Goal: Information Seeking & Learning: Compare options

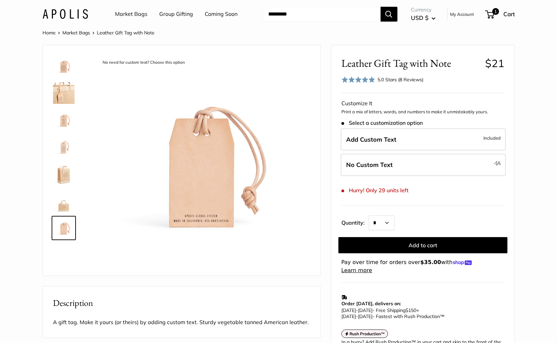
click at [83, 16] on img at bounding box center [65, 14] width 46 height 10
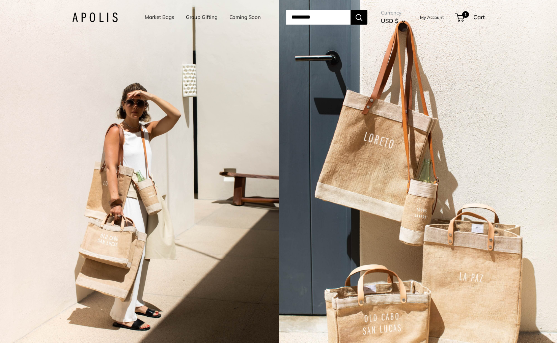
click at [160, 12] on li "Market Bags" at bounding box center [159, 17] width 29 height 21
click at [159, 17] on link "Market Bags" at bounding box center [159, 16] width 29 height 9
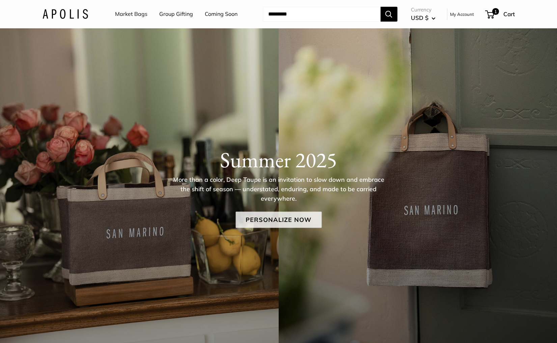
click at [267, 222] on link "Personalize Now" at bounding box center [278, 220] width 86 height 16
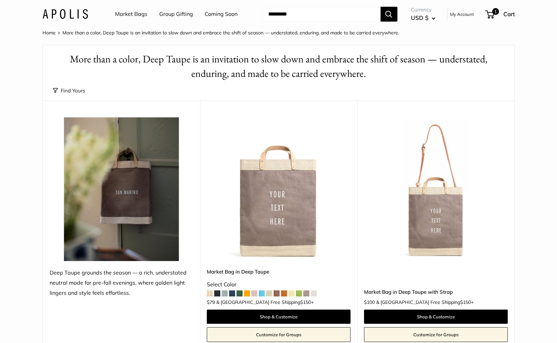
click at [70, 89] on button "Find Yours" at bounding box center [69, 90] width 32 height 9
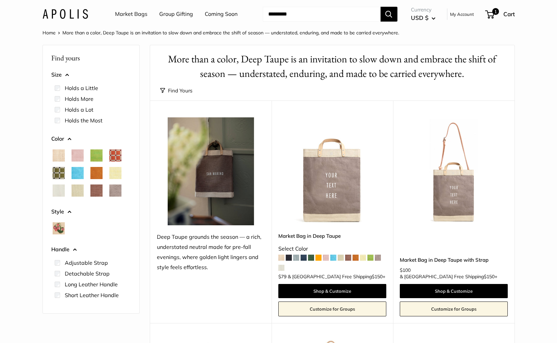
click at [98, 192] on span "Mustang" at bounding box center [96, 190] width 12 height 12
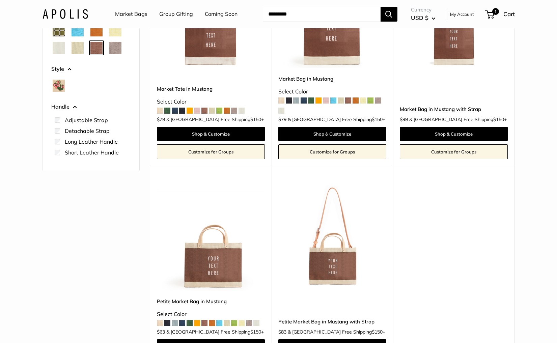
scroll to position [171, 0]
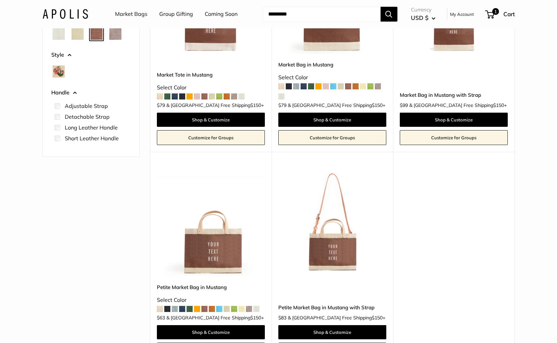
click at [0, 0] on img at bounding box center [0, 0] width 0 height 0
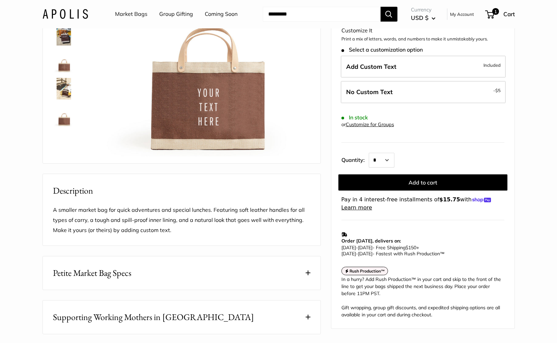
scroll to position [114, 0]
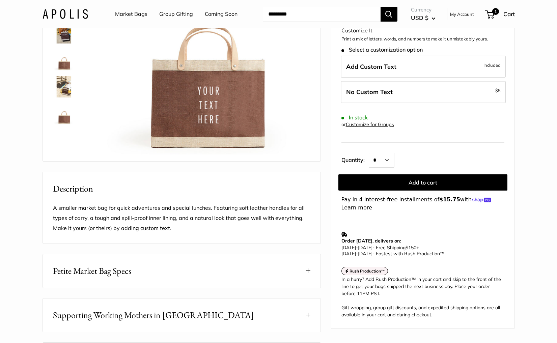
click at [66, 118] on img at bounding box center [64, 114] width 22 height 22
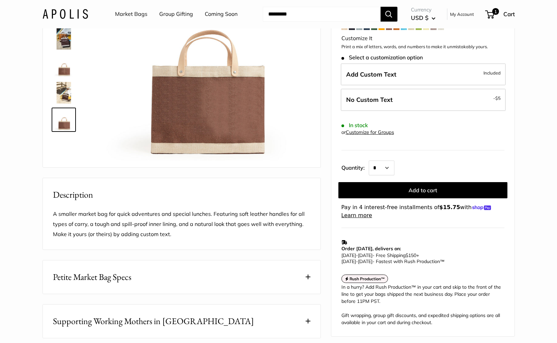
scroll to position [106, 0]
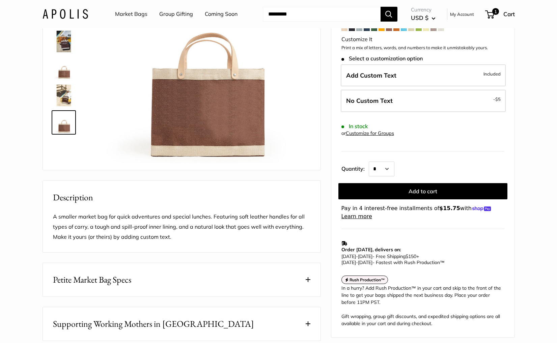
click at [124, 12] on link "Market Bags" at bounding box center [131, 14] width 32 height 10
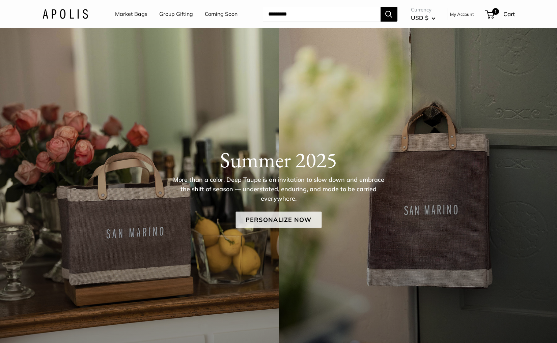
click at [279, 222] on link "Personalize Now" at bounding box center [278, 220] width 86 height 16
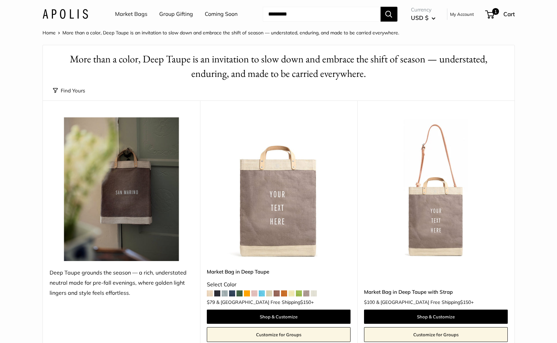
click at [77, 89] on button "Find Yours" at bounding box center [69, 90] width 32 height 9
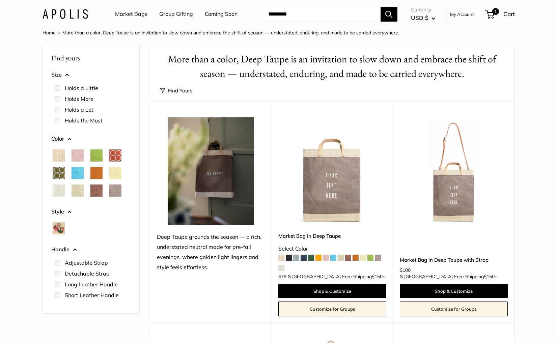
click at [119, 171] on span "Daisy" at bounding box center [115, 173] width 12 height 12
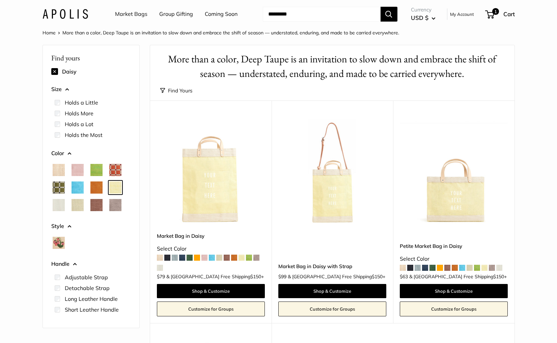
click at [0, 0] on img at bounding box center [0, 0] width 0 height 0
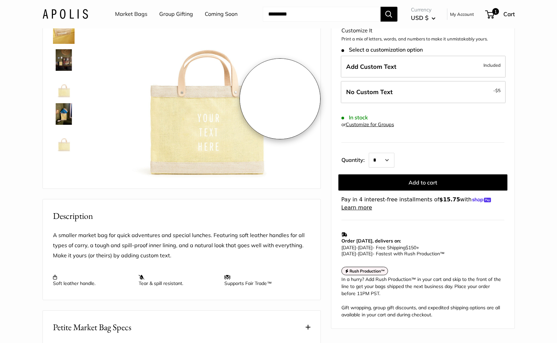
scroll to position [84, 0]
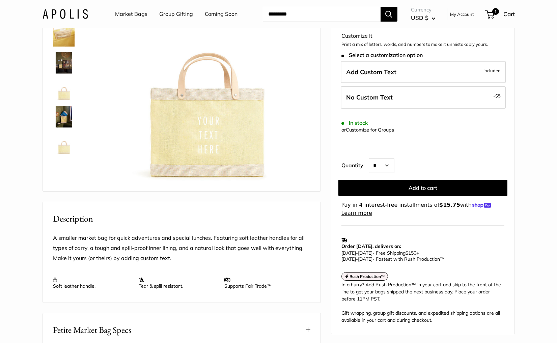
click at [63, 146] on img at bounding box center [64, 144] width 22 height 22
click at [55, 15] on img at bounding box center [65, 14] width 46 height 10
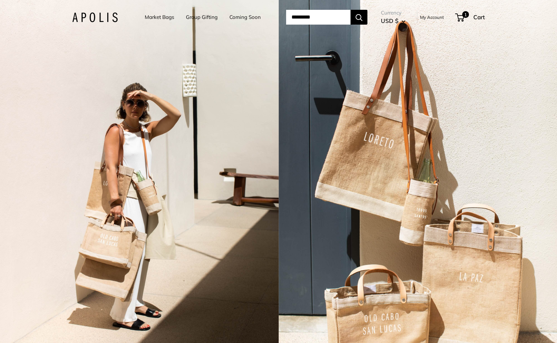
click at [214, 164] on div "2 / 7" at bounding box center [139, 171] width 278 height 343
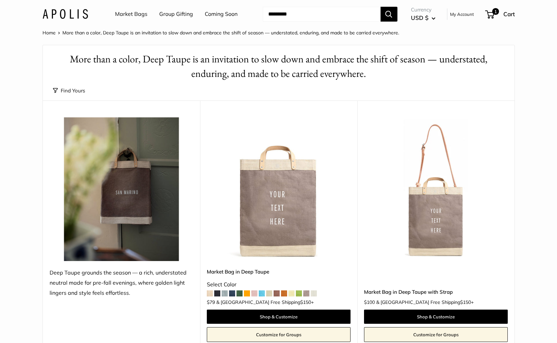
click at [0, 0] on img at bounding box center [0, 0] width 0 height 0
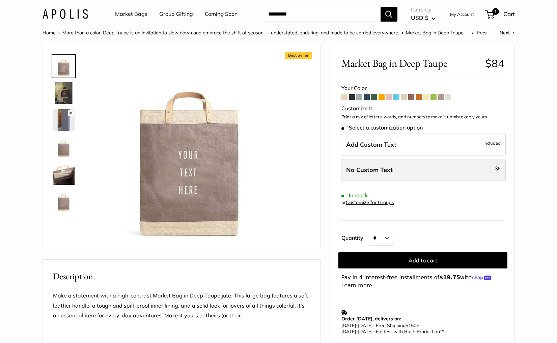
click at [370, 169] on span "No Custom Text" at bounding box center [369, 170] width 47 height 8
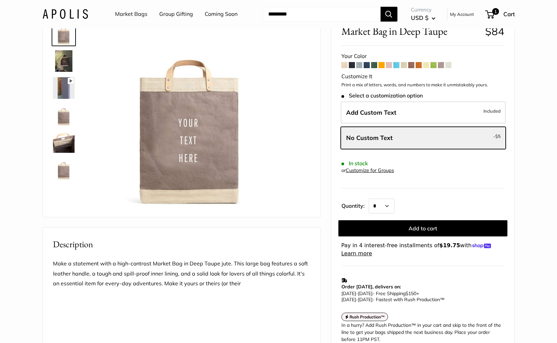
scroll to position [32, 0]
click at [358, 172] on link "Customize for Groups" at bounding box center [370, 171] width 48 height 6
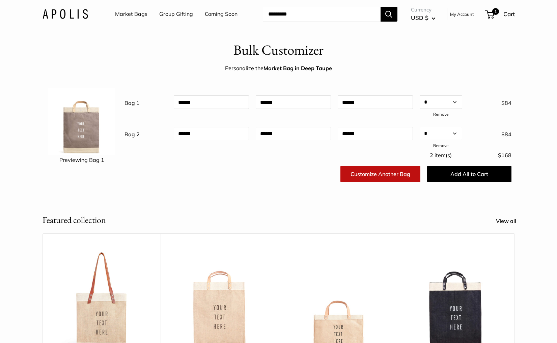
click at [85, 15] on img at bounding box center [65, 14] width 46 height 10
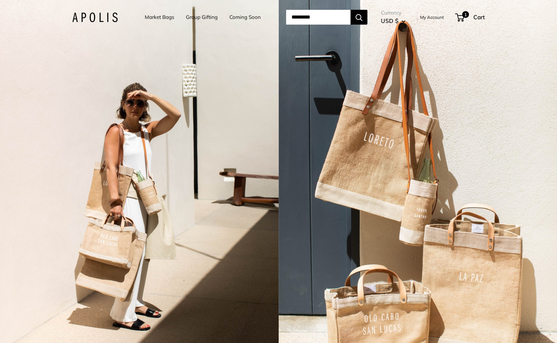
click at [136, 161] on div "2 / 7" at bounding box center [139, 171] width 278 height 343
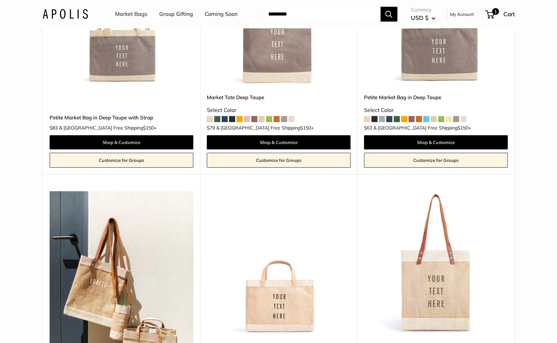
scroll to position [546, 0]
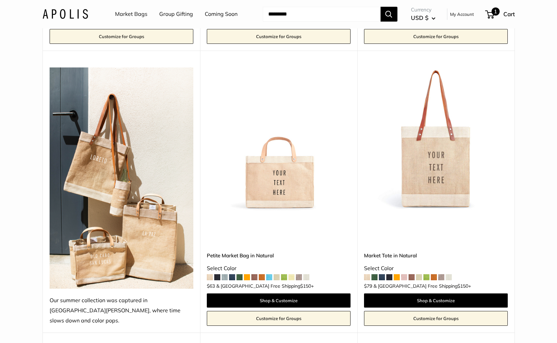
click at [487, 15] on span at bounding box center [488, 14] width 2 height 2
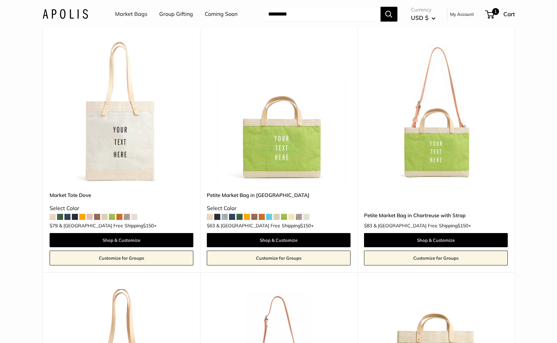
scroll to position [1353, 0]
click at [0, 0] on img at bounding box center [0, 0] width 0 height 0
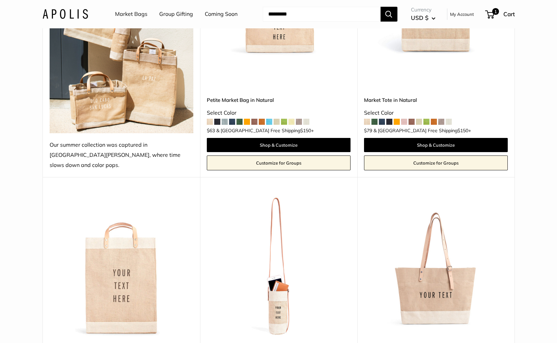
scroll to position [753, 0]
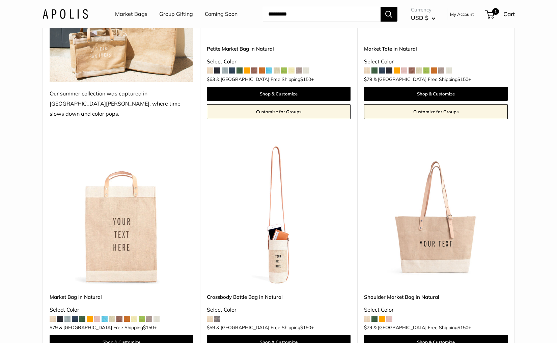
click at [0, 0] on img at bounding box center [0, 0] width 0 height 0
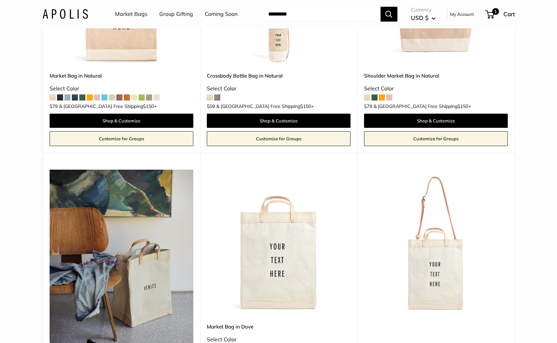
scroll to position [1137, 0]
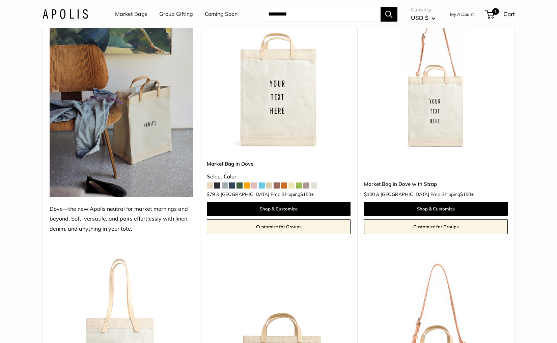
click at [0, 0] on img at bounding box center [0, 0] width 0 height 0
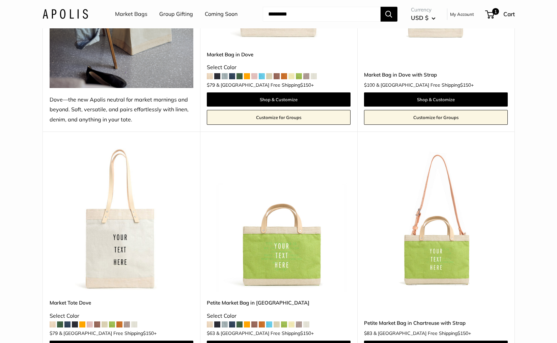
scroll to position [1248, 0]
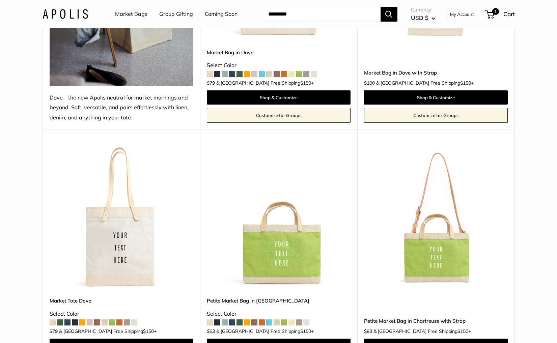
click at [0, 0] on img at bounding box center [0, 0] width 0 height 0
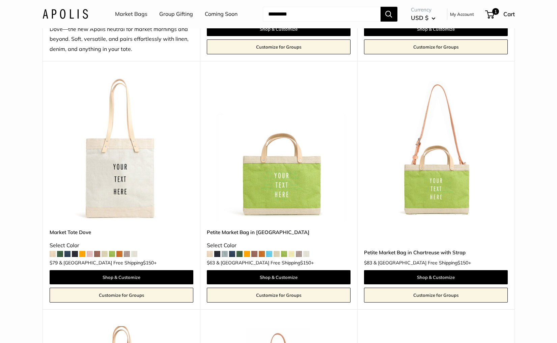
scroll to position [1327, 0]
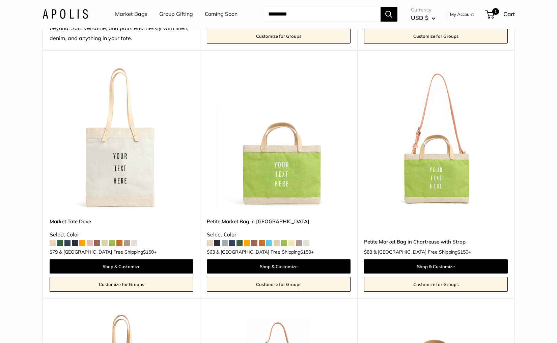
click at [0, 0] on img at bounding box center [0, 0] width 0 height 0
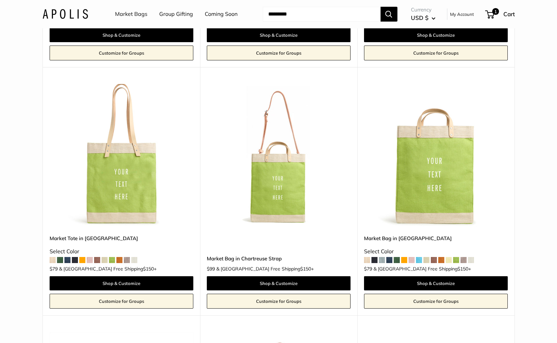
scroll to position [1558, 0]
click at [0, 0] on img at bounding box center [0, 0] width 0 height 0
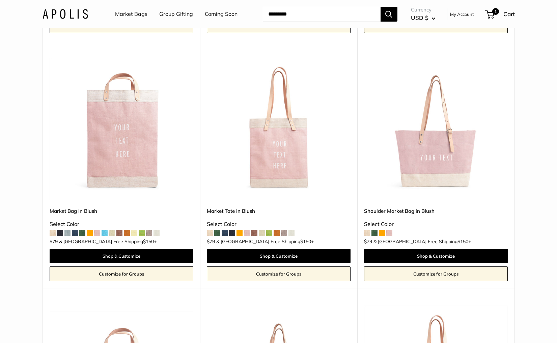
scroll to position [1837, 0]
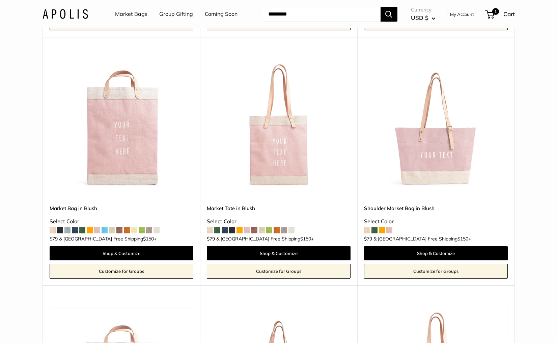
click at [0, 0] on img at bounding box center [0, 0] width 0 height 0
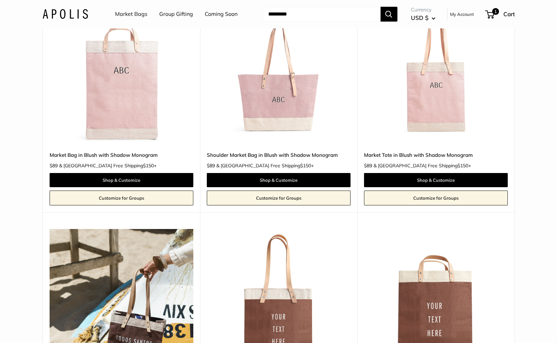
scroll to position [2138, 0]
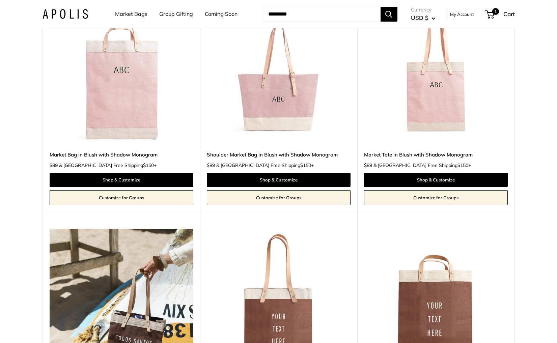
click at [0, 0] on img at bounding box center [0, 0] width 0 height 0
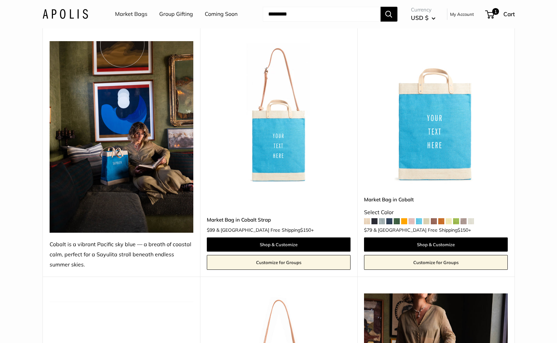
scroll to position [2849, 0]
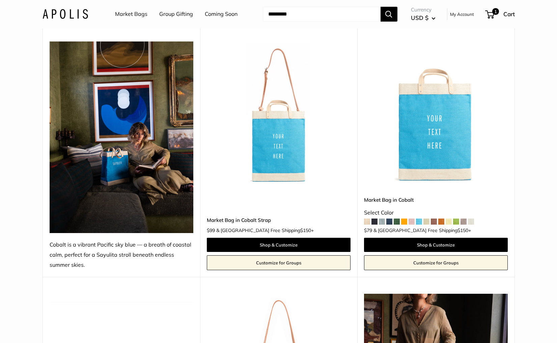
click at [0, 0] on img at bounding box center [0, 0] width 0 height 0
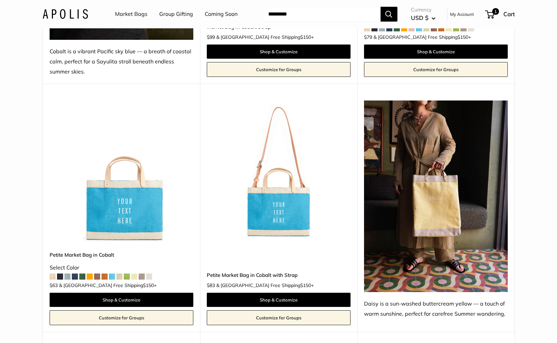
scroll to position [3071, 0]
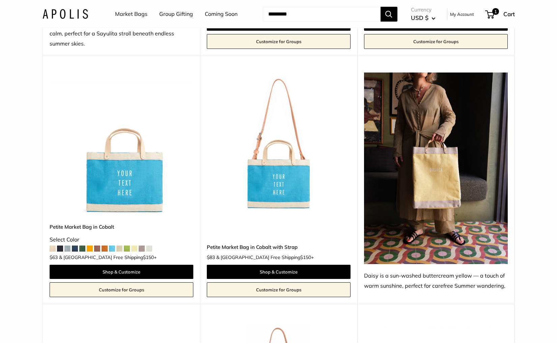
click at [0, 0] on img at bounding box center [0, 0] width 0 height 0
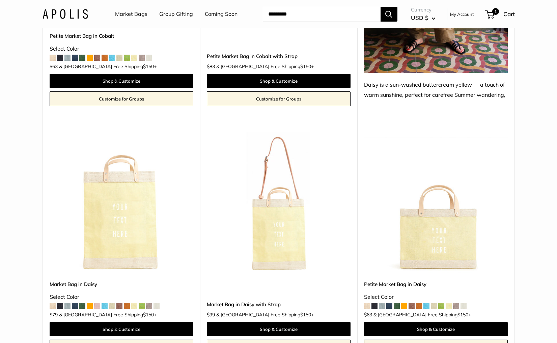
scroll to position [3274, 0]
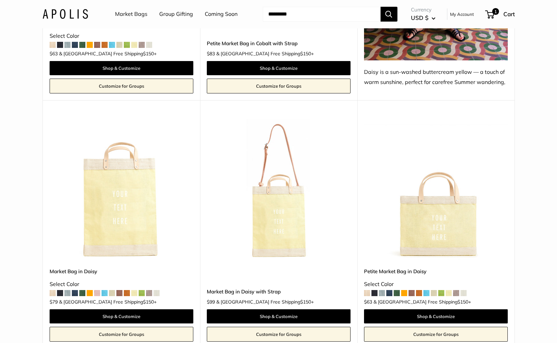
click at [0, 0] on img at bounding box center [0, 0] width 0 height 0
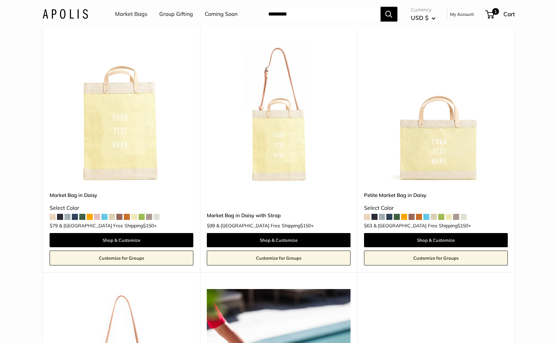
scroll to position [3350, 0]
click at [0, 0] on img at bounding box center [0, 0] width 0 height 0
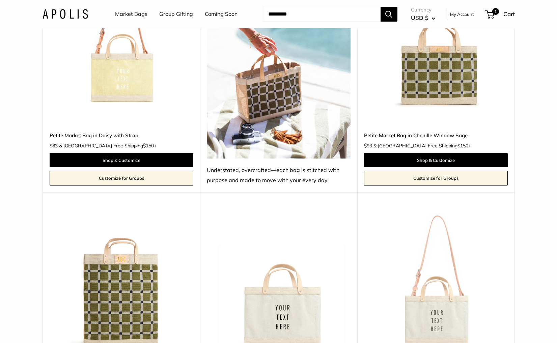
scroll to position [3671, 0]
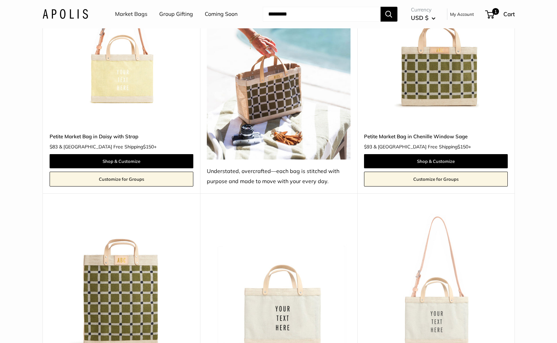
click at [0, 0] on img at bounding box center [0, 0] width 0 height 0
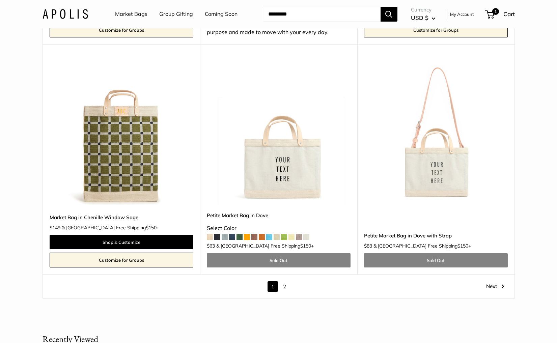
scroll to position [3821, 0]
click at [0, 0] on img at bounding box center [0, 0] width 0 height 0
click at [285, 281] on link "2" at bounding box center [284, 286] width 10 height 10
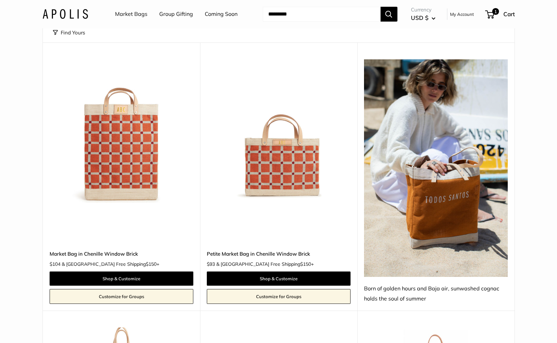
scroll to position [8, 0]
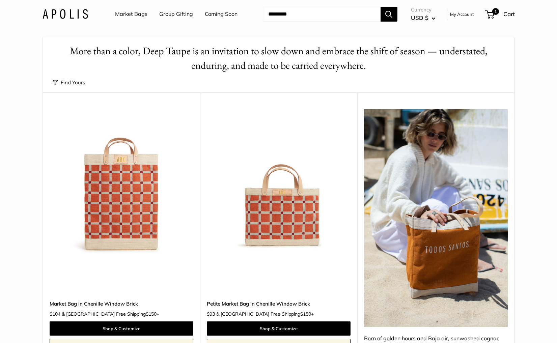
click at [0, 0] on img at bounding box center [0, 0] width 0 height 0
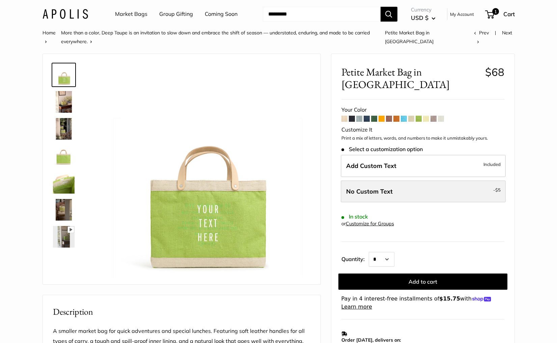
click at [399, 180] on label "No Custom Text - $5" at bounding box center [422, 191] width 165 height 22
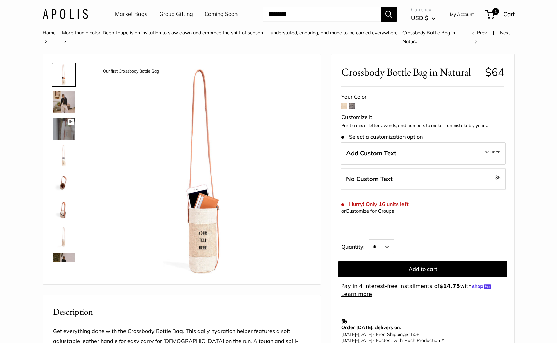
click at [353, 108] on span at bounding box center [352, 106] width 6 height 6
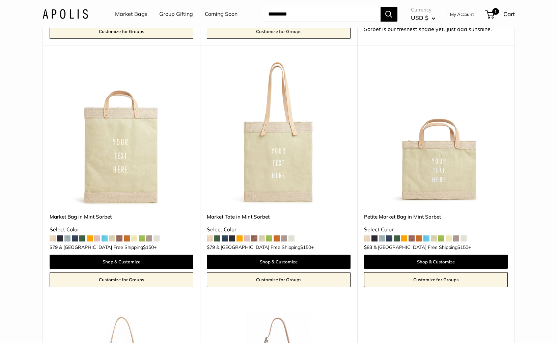
scroll to position [820, 0]
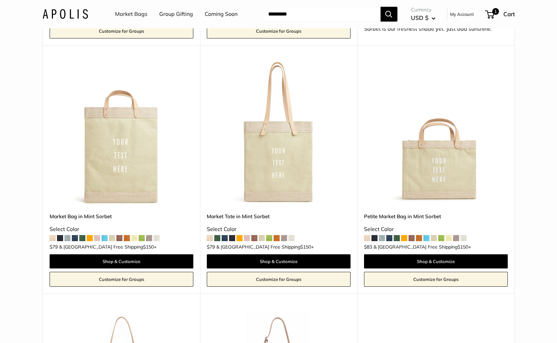
click at [0, 0] on img at bounding box center [0, 0] width 0 height 0
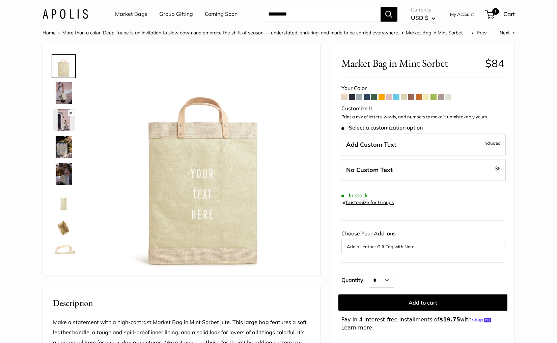
click at [54, 11] on img at bounding box center [65, 14] width 46 height 10
